Goal: Use online tool/utility

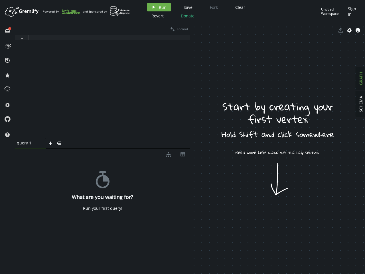
click at [159, 7] on span "Run" at bounding box center [163, 7] width 8 height 5
click at [187, 7] on div "Artboard Created with Sketch. Powered By and Sponsored by play Run Save Fork Cl…" at bounding box center [182, 137] width 365 height 274
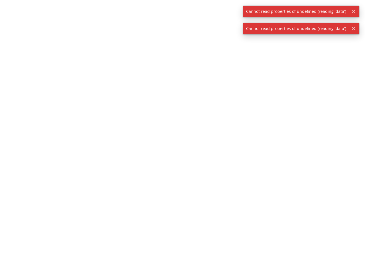
click at [239, 7] on div at bounding box center [182, 137] width 365 height 274
click at [157, 16] on div at bounding box center [182, 137] width 365 height 274
click at [187, 16] on div at bounding box center [182, 137] width 365 height 274
click at [333, 11] on span "Cannot read properties of undefined (reading 'data')" at bounding box center [296, 11] width 106 height 11
click at [353, 11] on icon "button" at bounding box center [353, 11] width 3 height 3
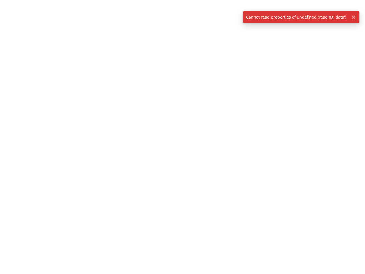
click at [7, 31] on div at bounding box center [182, 137] width 365 height 274
click at [7, 45] on div at bounding box center [182, 137] width 365 height 274
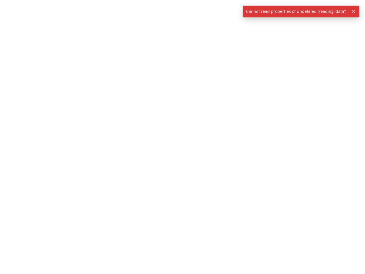
click at [7, 60] on div at bounding box center [182, 137] width 365 height 274
